Goal: Task Accomplishment & Management: Manage account settings

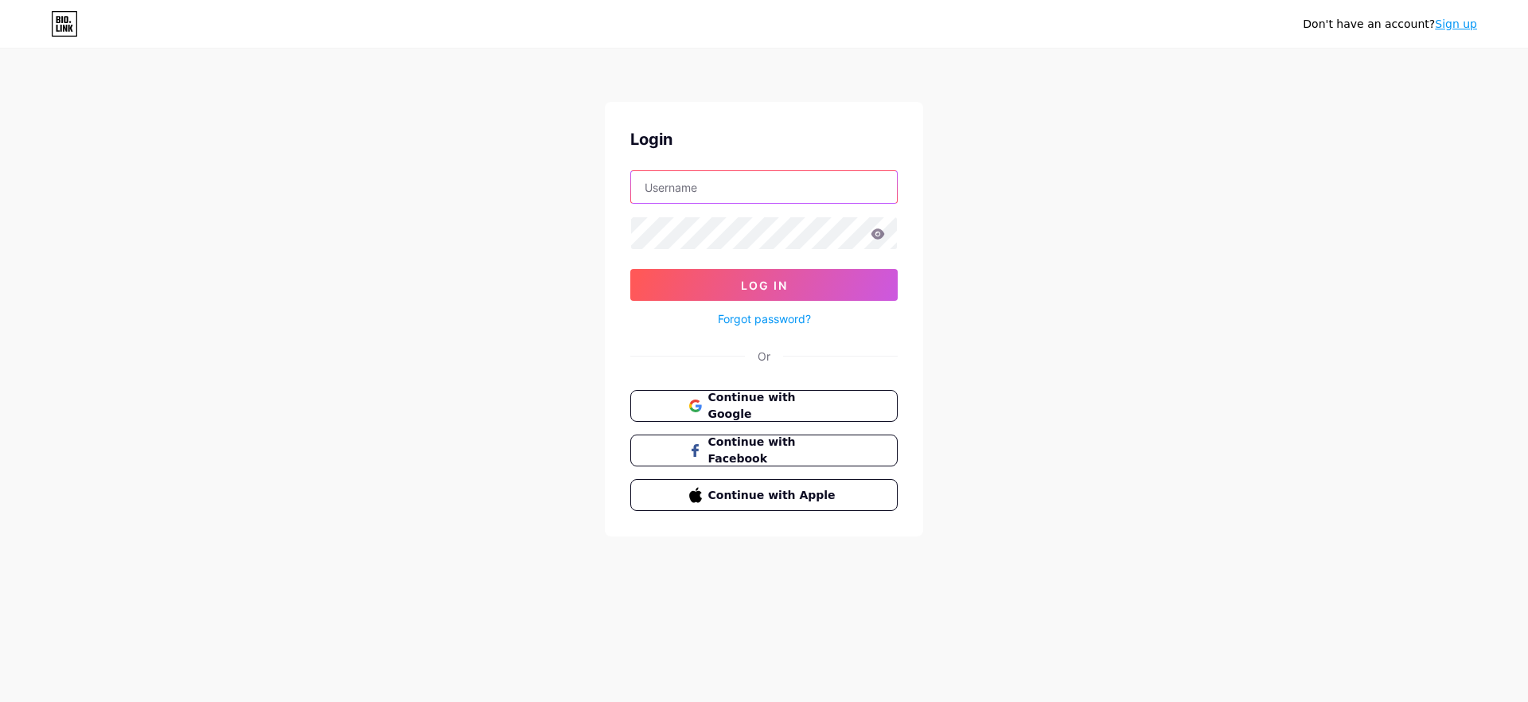
type input "[EMAIL_ADDRESS][DOMAIN_NAME]"
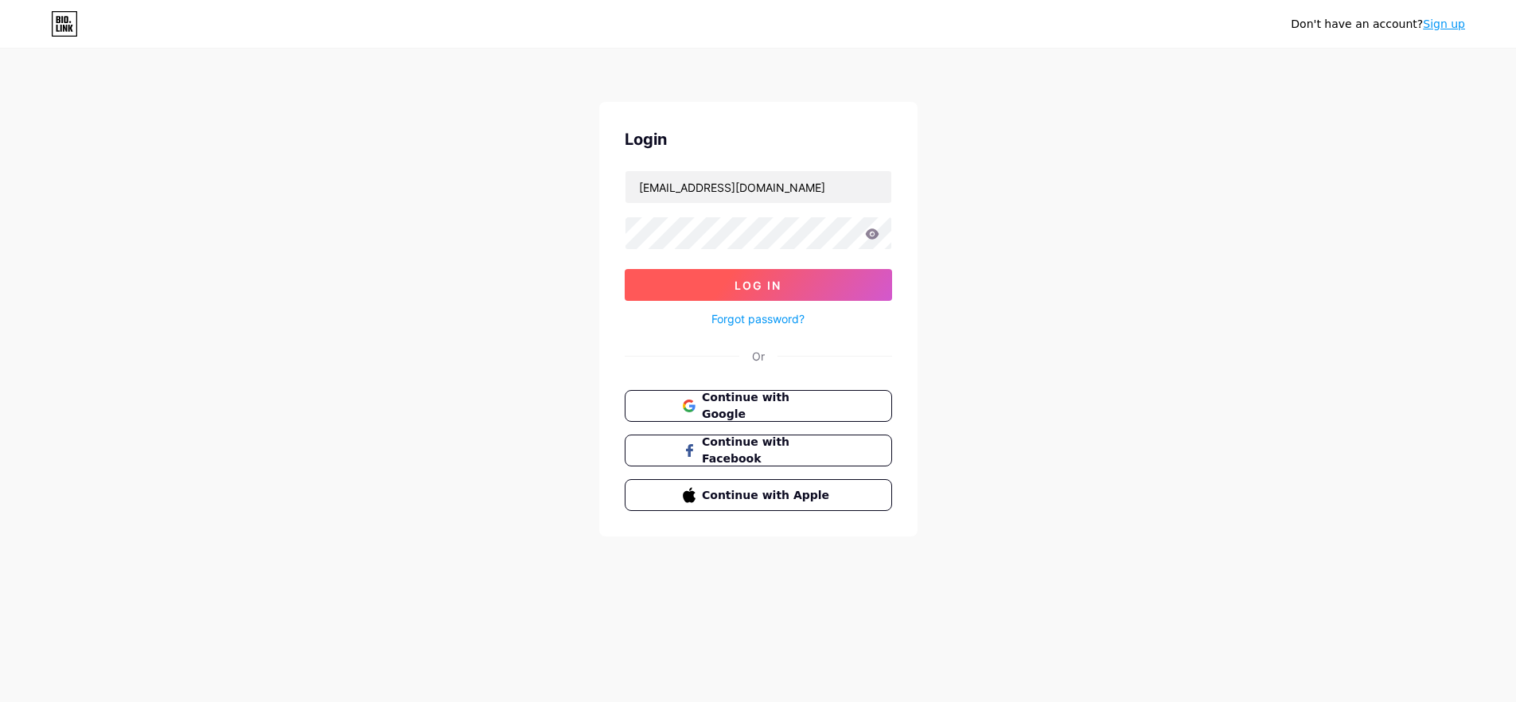
click at [752, 289] on span "Log In" at bounding box center [757, 285] width 47 height 14
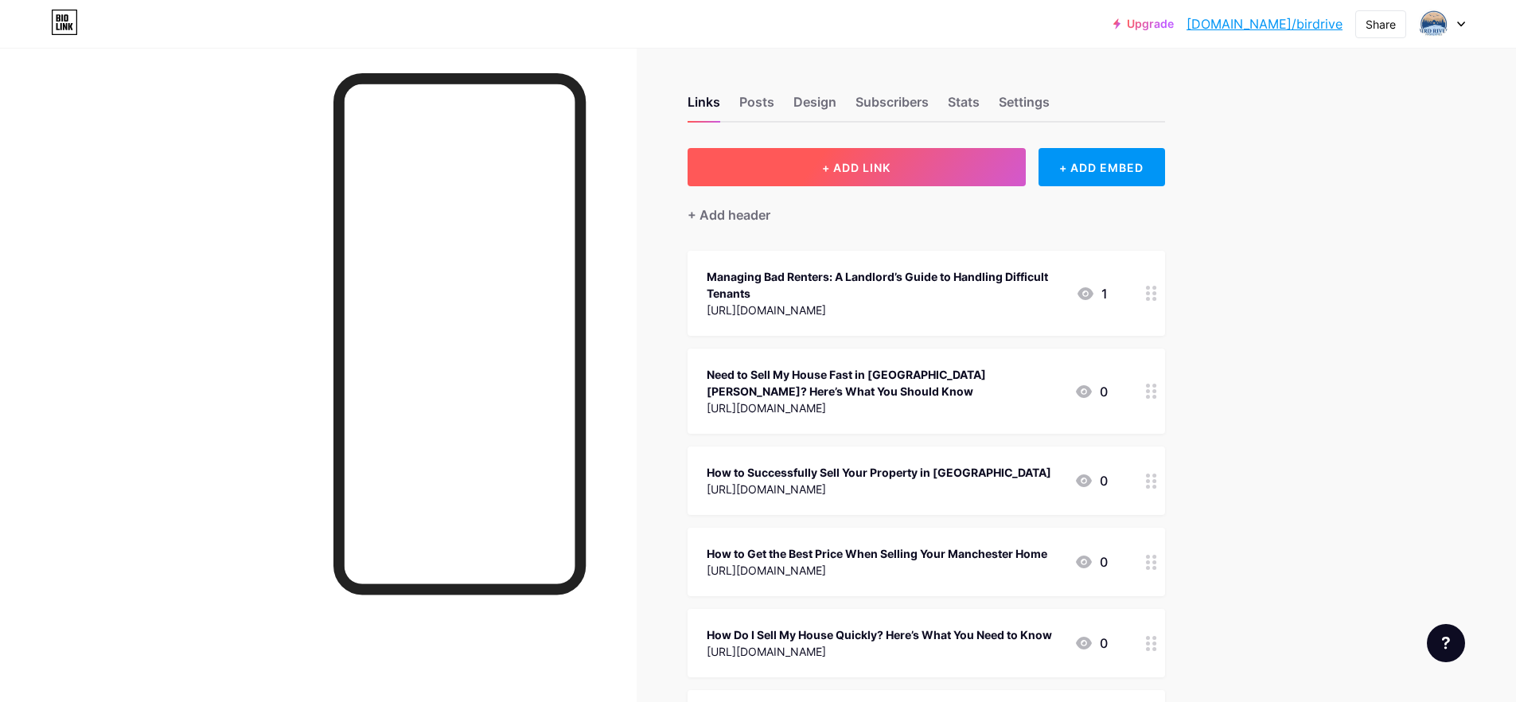
click at [876, 168] on span "+ ADD LINK" at bounding box center [856, 168] width 68 height 14
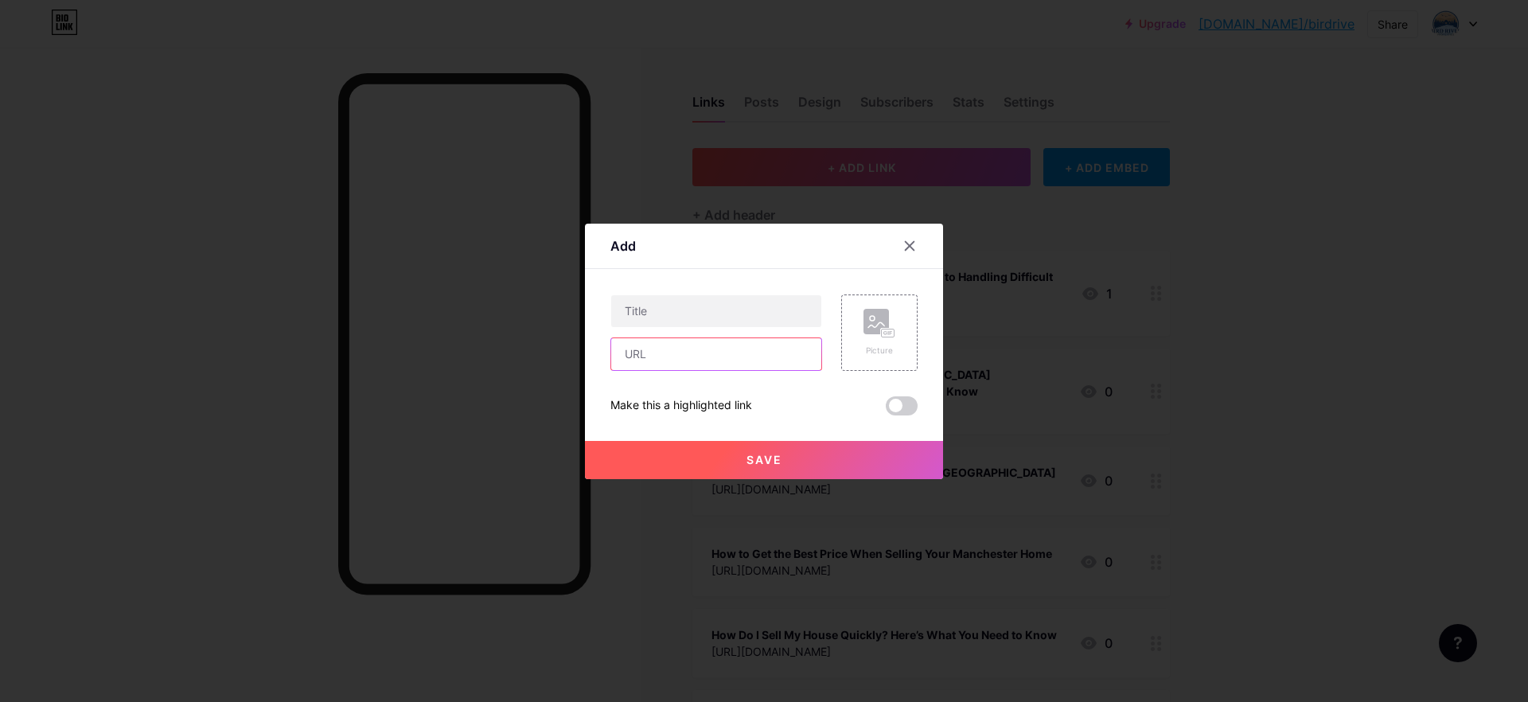
click at [704, 355] on input "text" at bounding box center [716, 354] width 210 height 32
paste input "[URL][DOMAIN_NAME][DATE]"
type input "[URL][DOMAIN_NAME][DATE]"
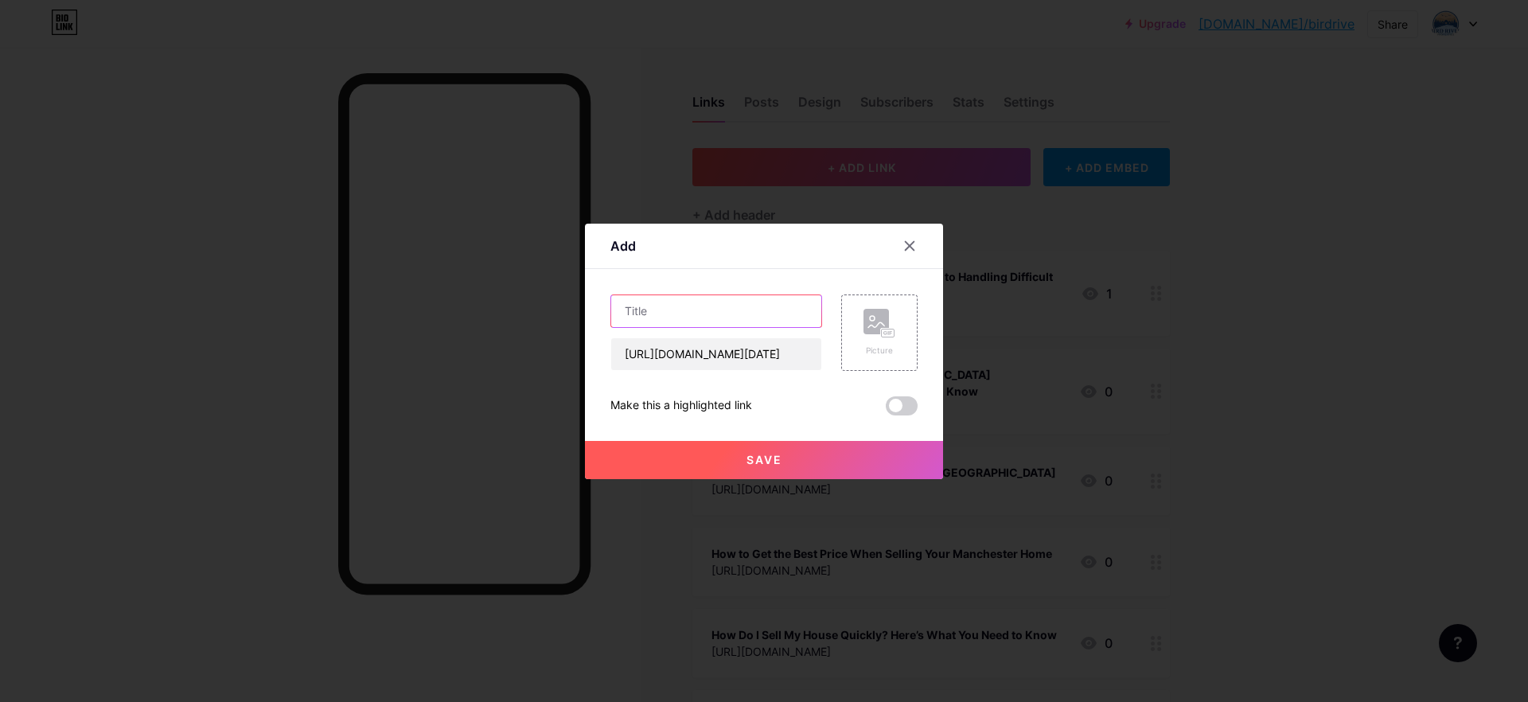
click at [683, 317] on input "text" at bounding box center [716, 311] width 210 height 32
paste input "Sell House Fast Manchester – Get a Cash Offer [DATE]"
type input "Sell House Fast Manchester – Get a Cash Offer [DATE]"
click at [862, 333] on div "Picture" at bounding box center [879, 332] width 76 height 76
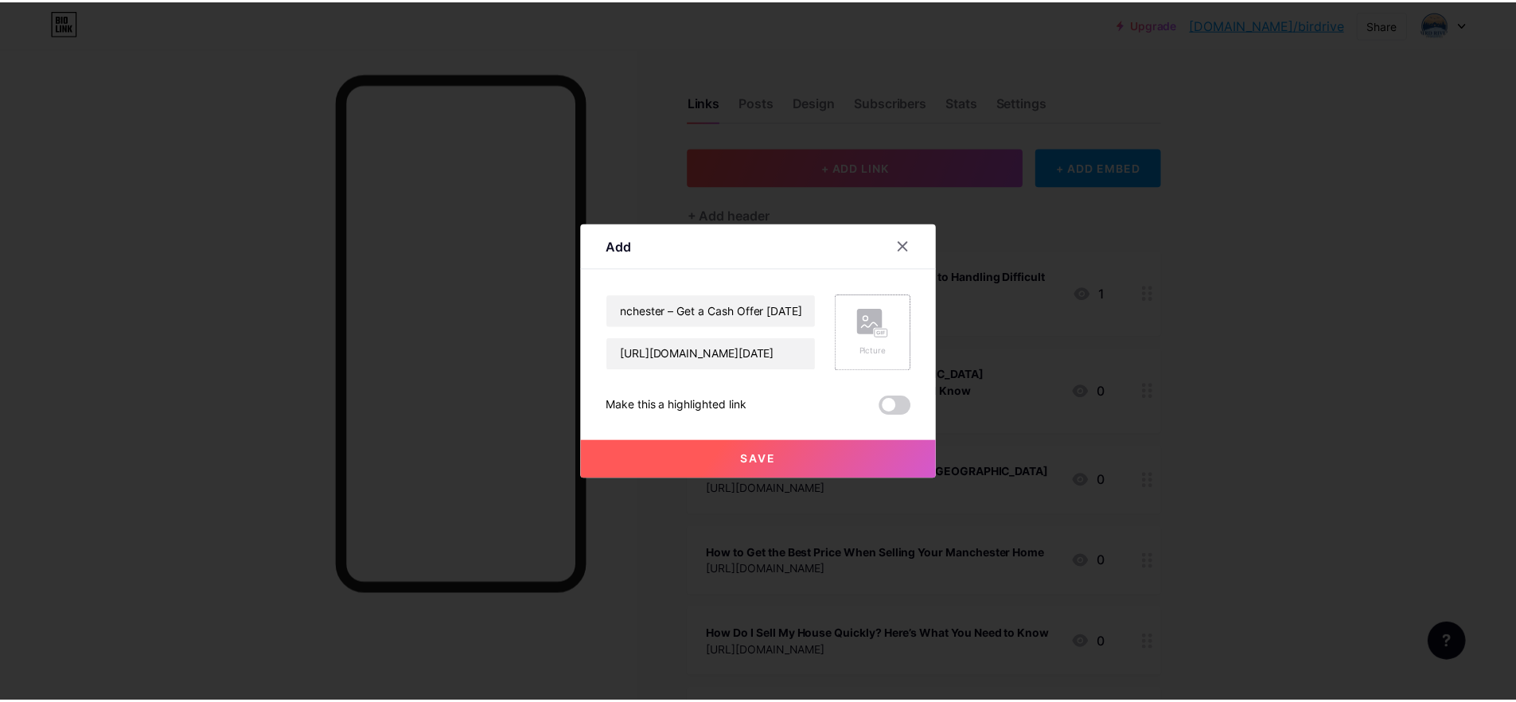
scroll to position [0, 0]
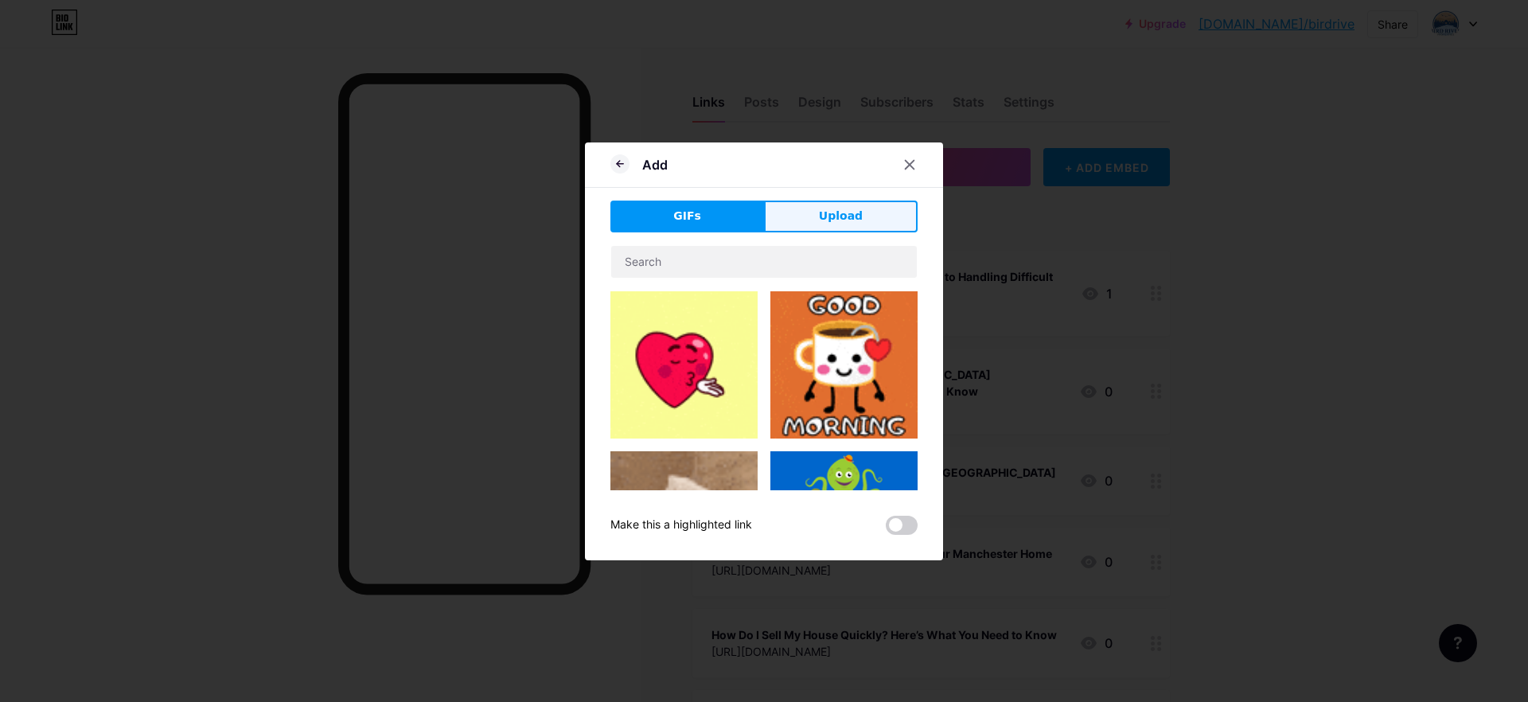
click at [811, 221] on button "Upload" at bounding box center [841, 217] width 154 height 32
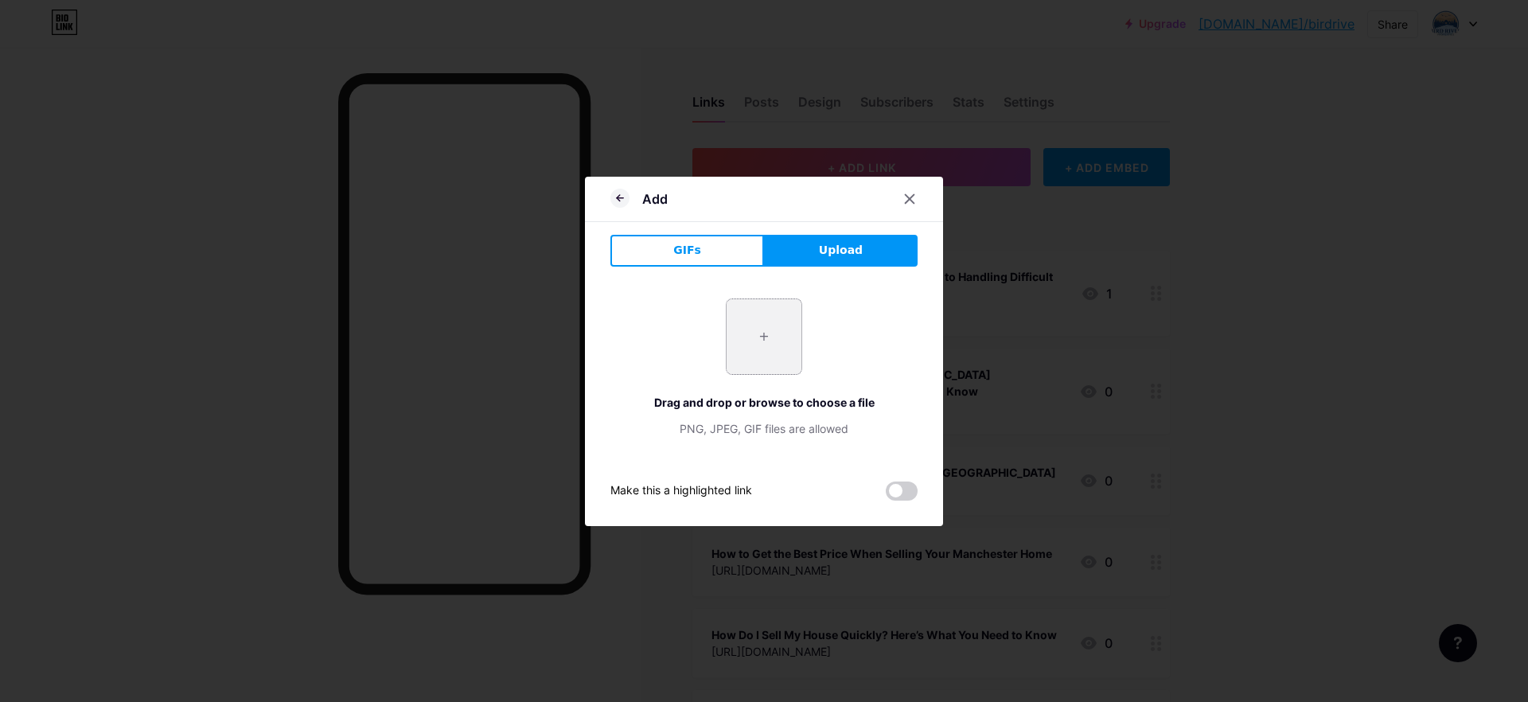
click at [739, 336] on input "file" at bounding box center [763, 336] width 75 height 75
type input "C:\fakepath\Sell House Fast Manchester.jpg"
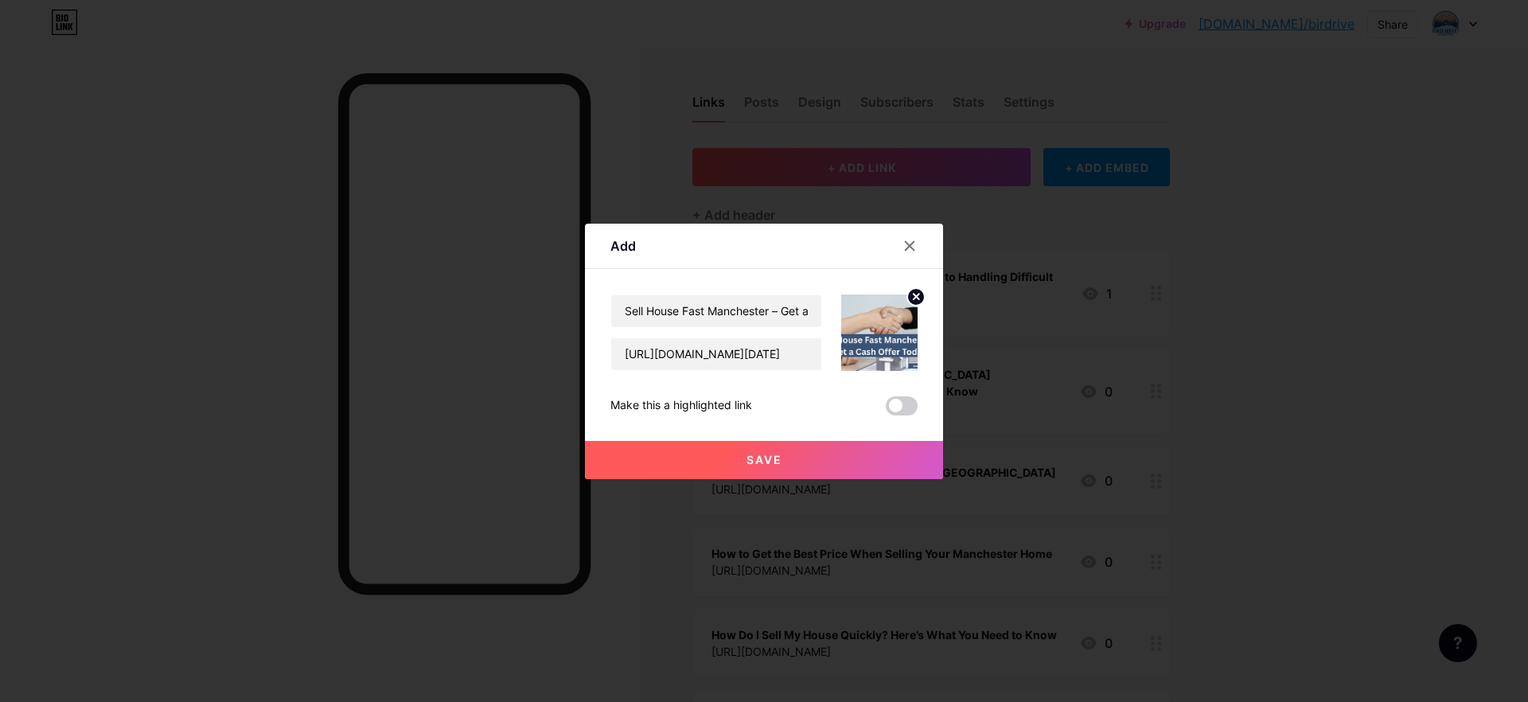
click at [899, 402] on span at bounding box center [902, 405] width 32 height 19
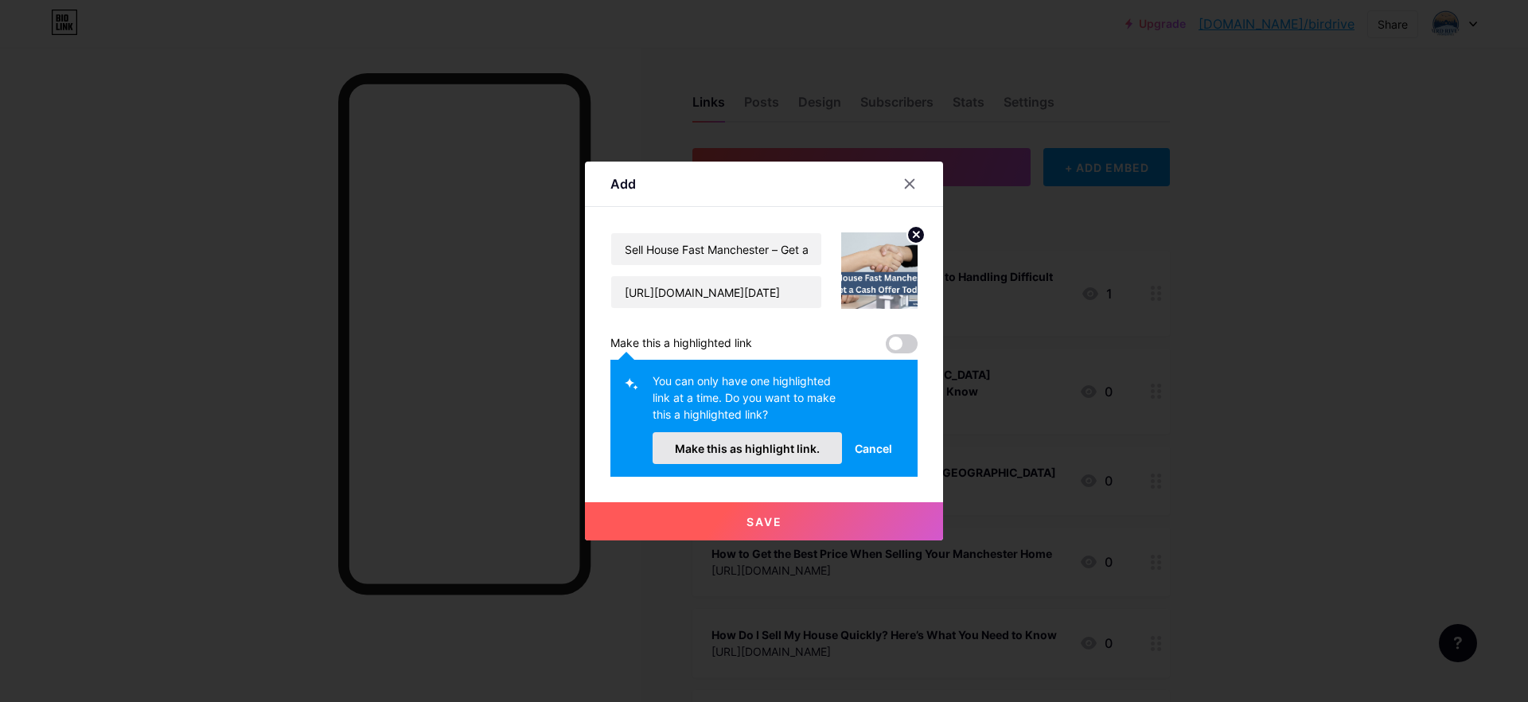
click at [735, 448] on span "Make this as highlight link." at bounding box center [747, 449] width 145 height 14
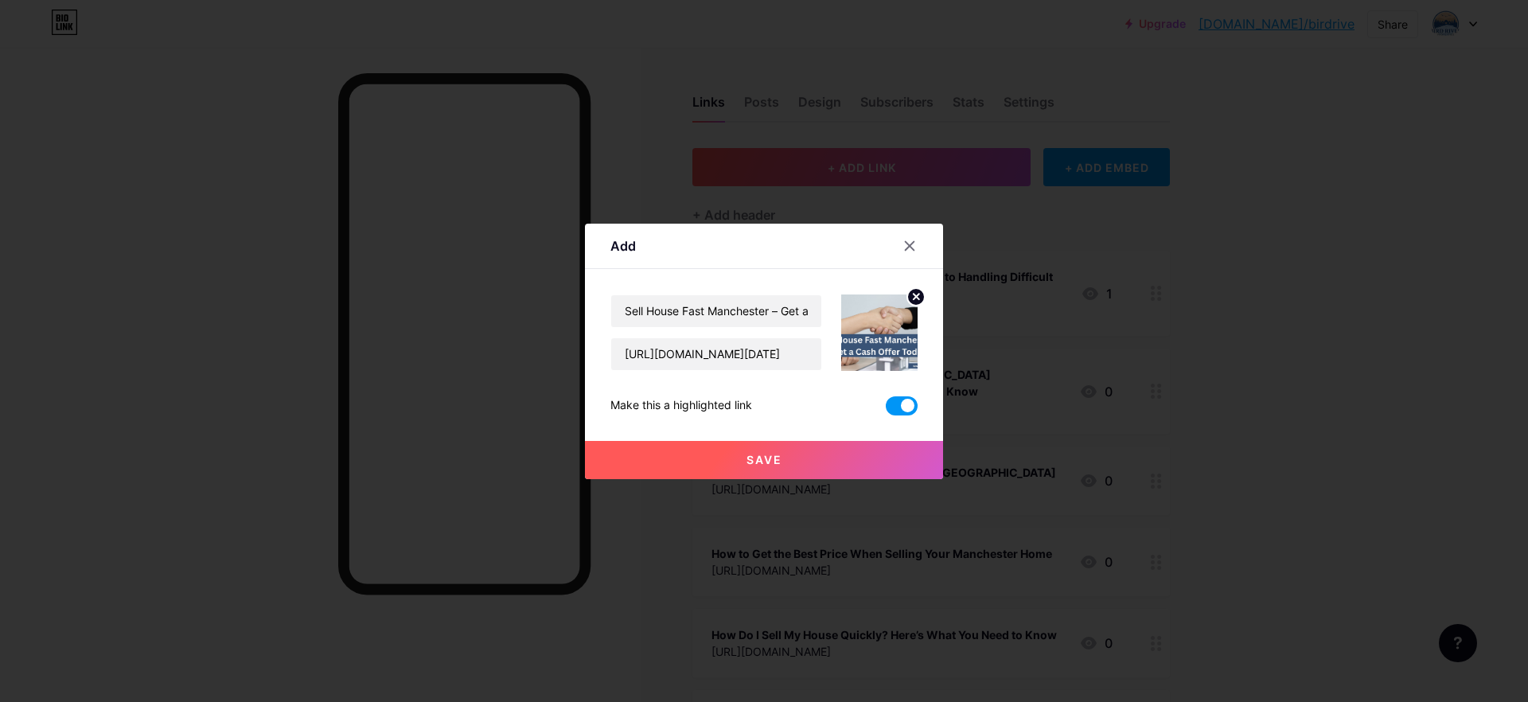
click at [781, 454] on span "Save" at bounding box center [764, 460] width 36 height 14
